Goal: Task Accomplishment & Management: Use online tool/utility

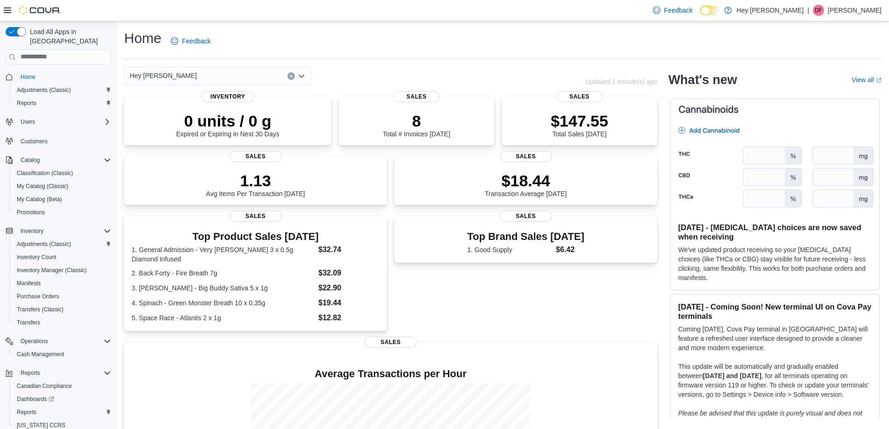
click at [292, 75] on icon "Clear input" at bounding box center [291, 76] width 2 height 2
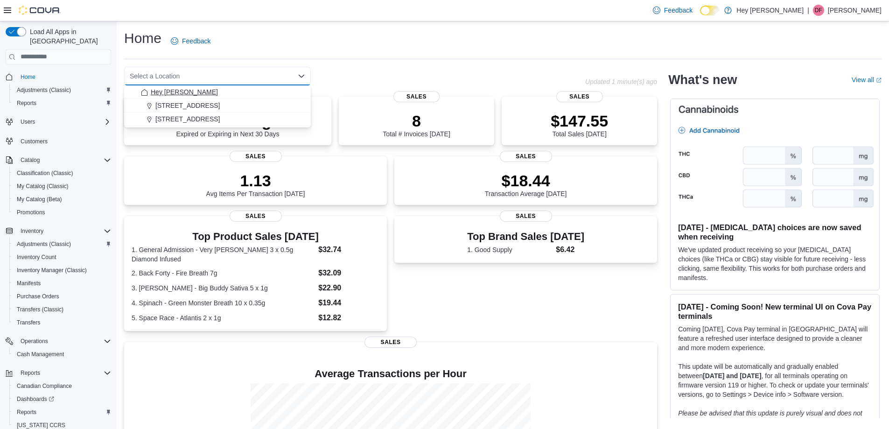
click at [191, 92] on span "Hey [PERSON_NAME]" at bounding box center [184, 91] width 67 height 9
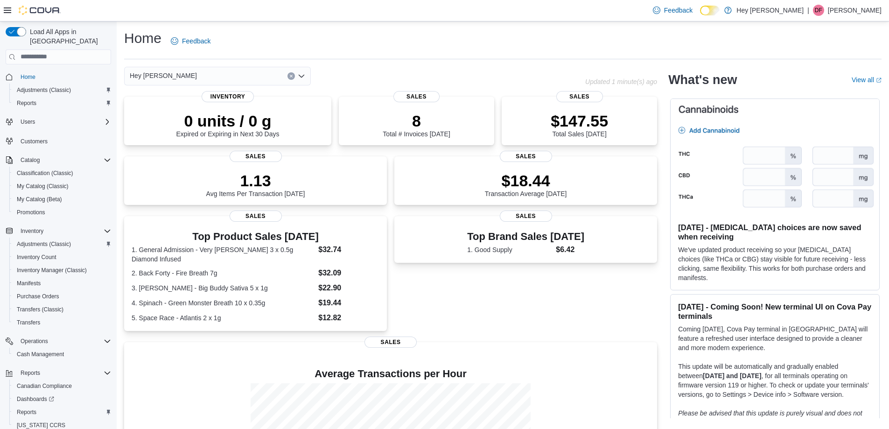
click at [357, 73] on div "Hey [PERSON_NAME] Combo box. Selected. Hey [PERSON_NAME]. Press Backspace to de…" at bounding box center [354, 76] width 461 height 19
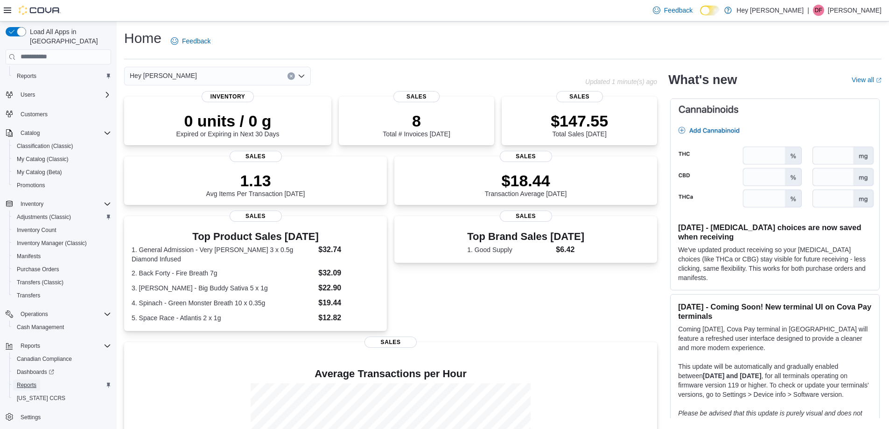
click at [28, 381] on span "Reports" at bounding box center [27, 384] width 20 height 7
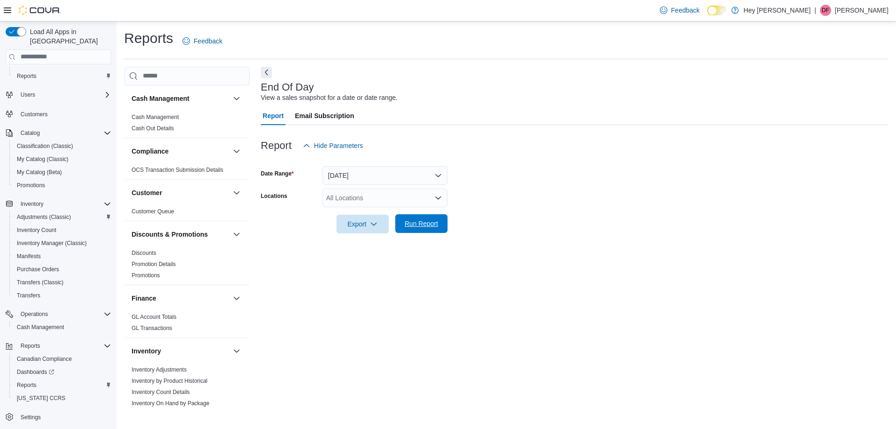
click at [423, 225] on span "Run Report" at bounding box center [421, 223] width 34 height 9
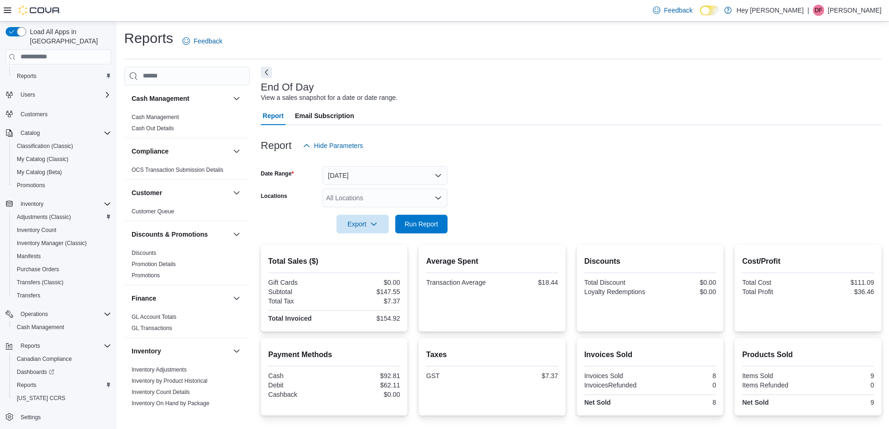
click at [463, 209] on div at bounding box center [571, 210] width 620 height 7
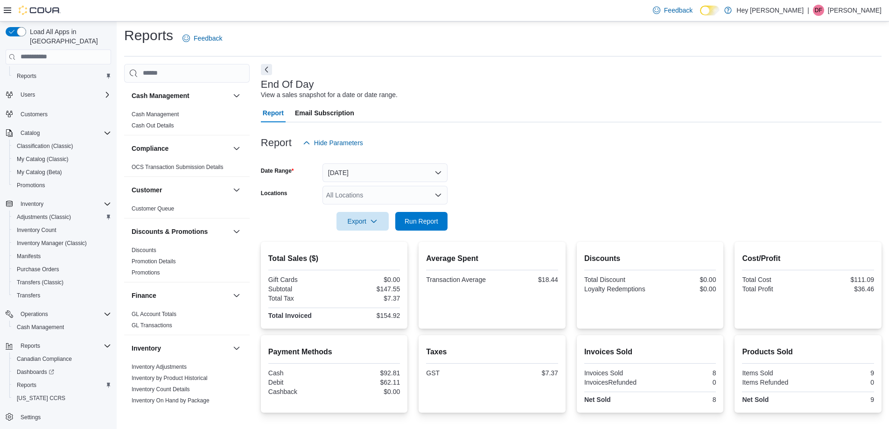
scroll to position [64, 0]
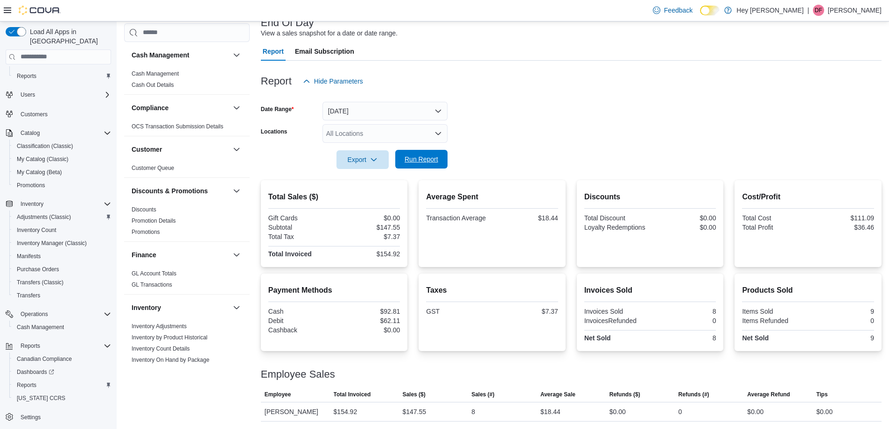
click at [426, 162] on span "Run Report" at bounding box center [421, 158] width 34 height 9
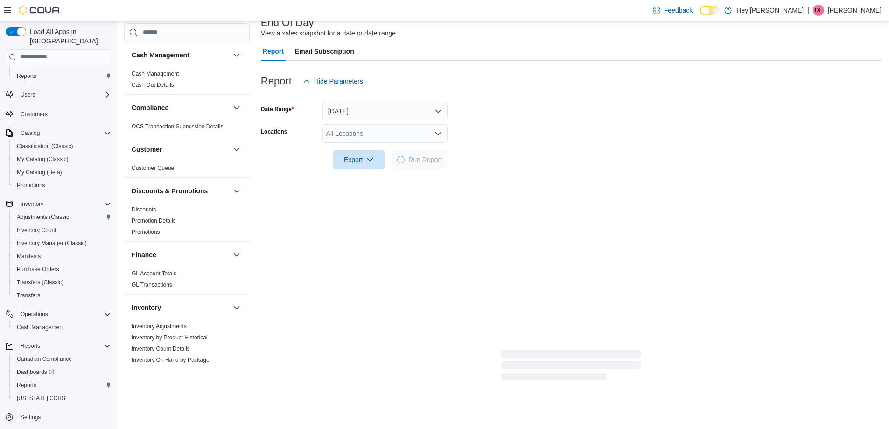
click at [534, 129] on form "Date Range [DATE] Locations All Locations Export Run Report" at bounding box center [571, 129] width 620 height 78
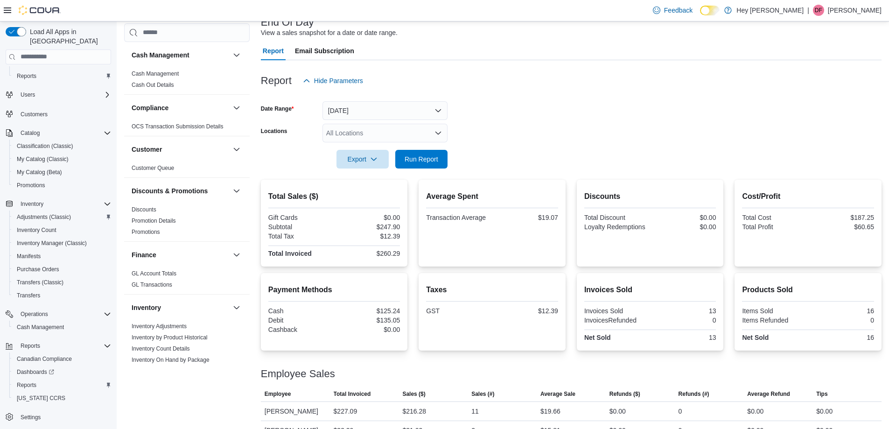
scroll to position [83, 0]
